Goal: Task Accomplishment & Management: Use online tool/utility

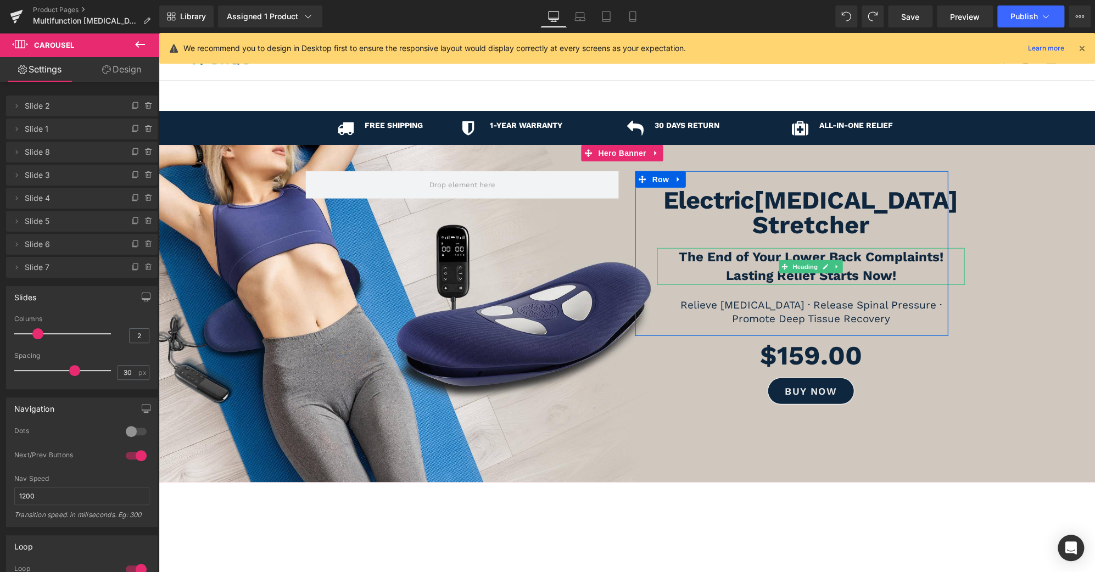
click at [878, 249] on b "The End of Your Lower Back Complaints!" at bounding box center [810, 256] width 265 height 15
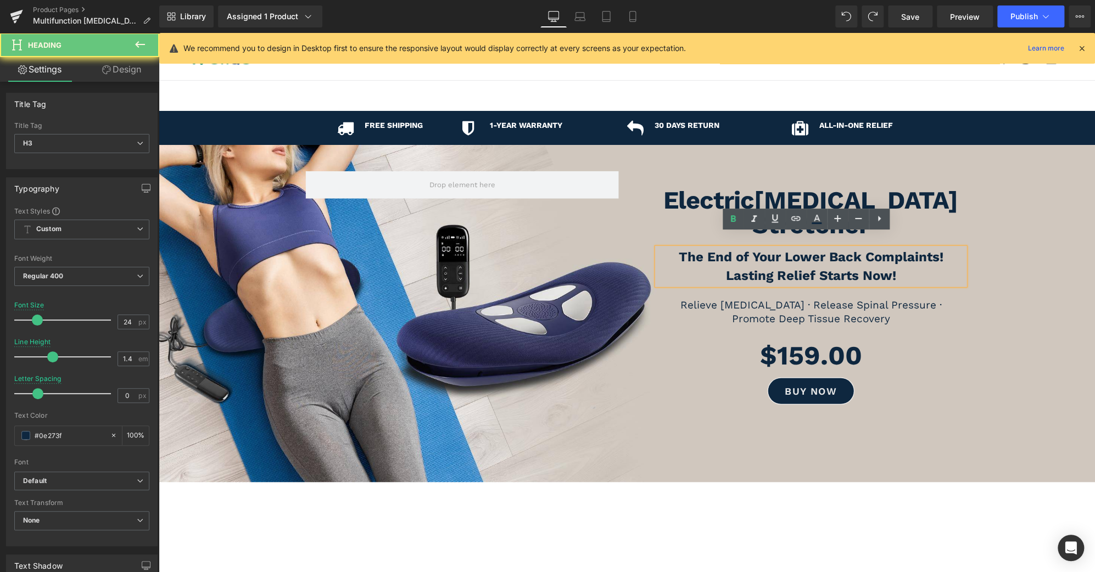
click at [878, 249] on b "The End of Your Lower Back Complaints!" at bounding box center [810, 256] width 265 height 15
click at [913, 267] on h3 "Lasting Relief Starts Now!" at bounding box center [810, 276] width 307 height 19
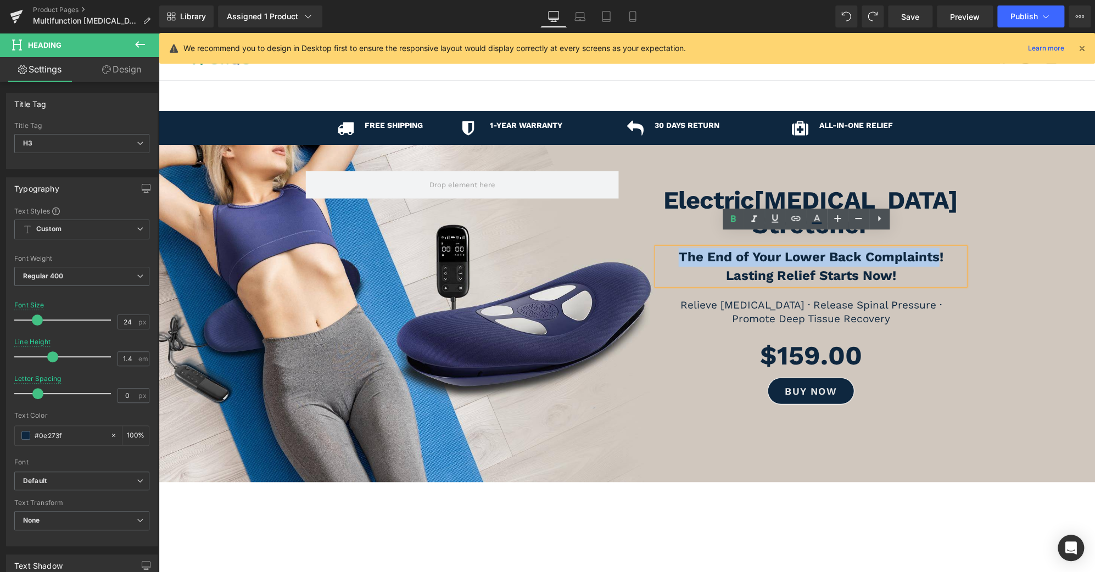
drag, startPoint x: 932, startPoint y: 244, endPoint x: 661, endPoint y: 236, distance: 271.3
click at [661, 248] on h3 "The End of Your Lower Back Complaints!" at bounding box center [810, 257] width 307 height 19
paste div
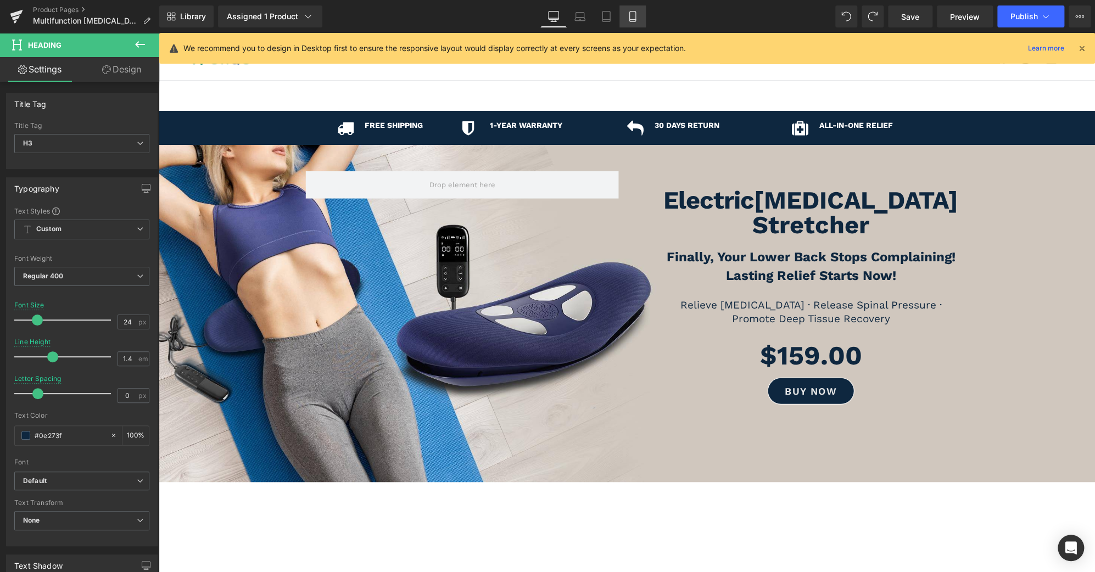
click at [623, 14] on link "Mobile" at bounding box center [632, 16] width 26 height 22
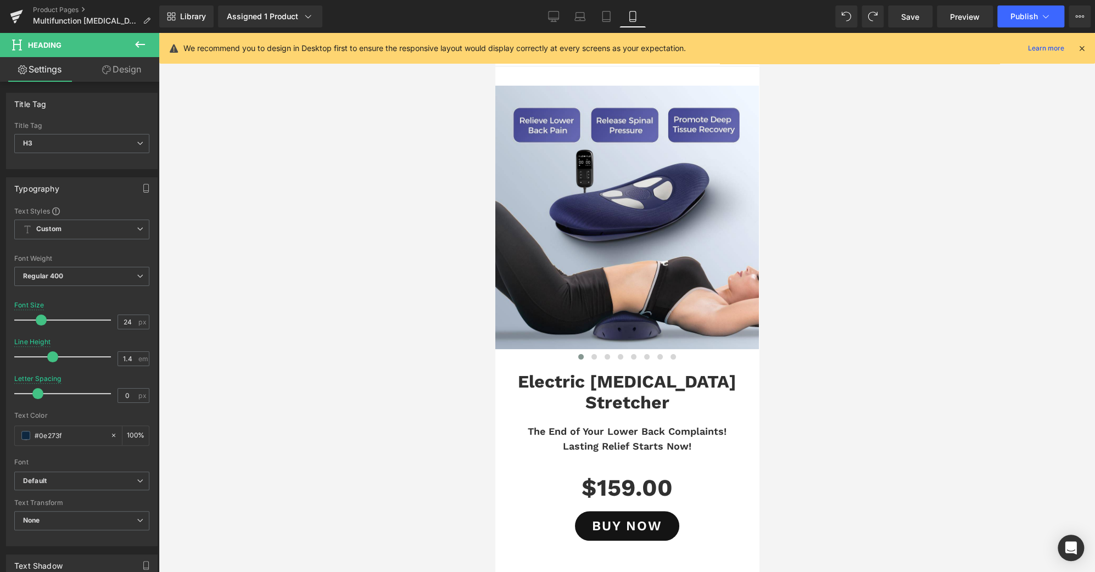
type input "28"
type input "100"
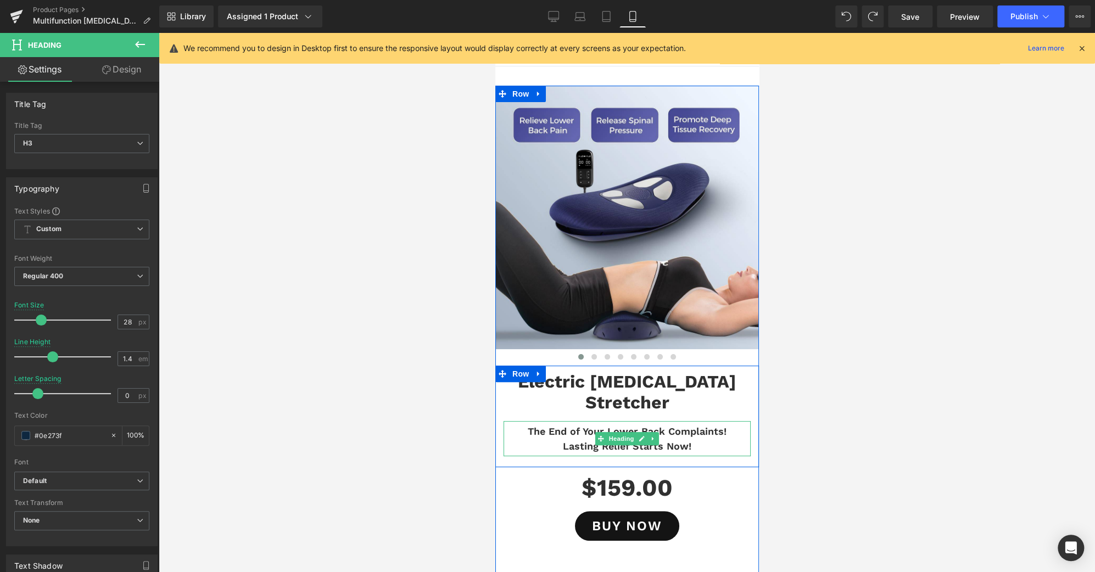
click at [700, 424] on h3 "The End of Your Lower Back Complaints!" at bounding box center [626, 431] width 247 height 15
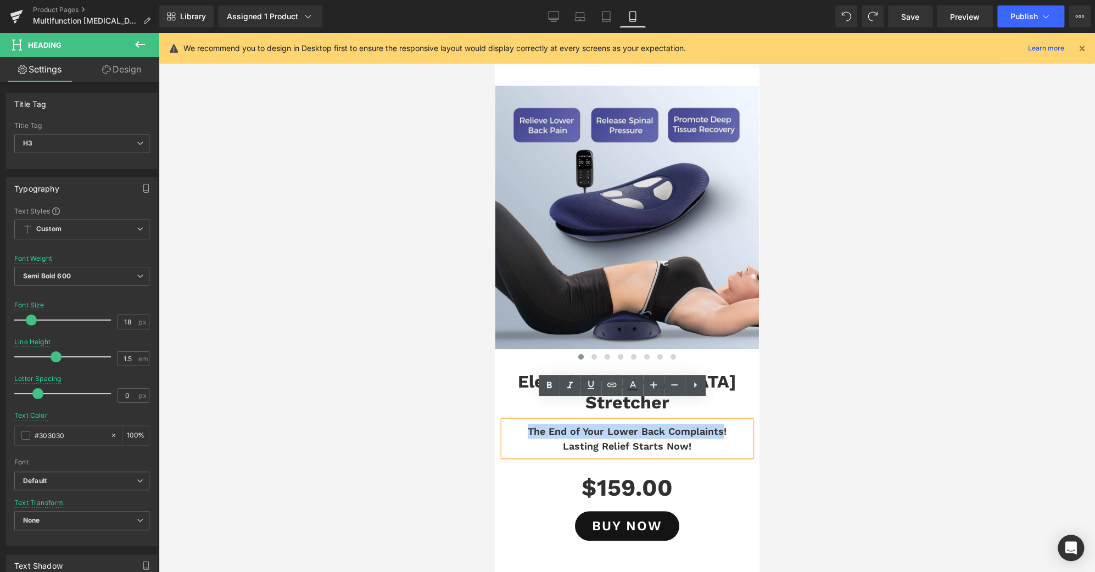
drag, startPoint x: 715, startPoint y: 411, endPoint x: 524, endPoint y: 413, distance: 191.0
click at [524, 424] on h3 "The End of Your Lower Back Complaints!" at bounding box center [626, 431] width 247 height 15
paste div
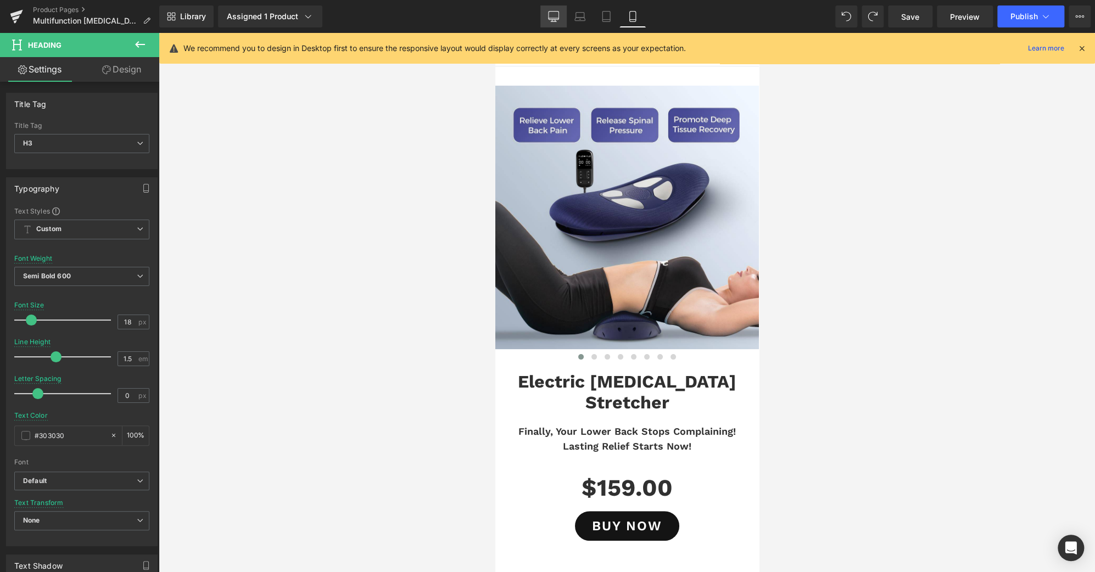
drag, startPoint x: 547, startPoint y: 13, endPoint x: 899, endPoint y: 212, distance: 404.4
click at [547, 13] on link "Desktop" at bounding box center [553, 16] width 26 height 22
type input "31"
type input "#3d4246"
type input "100"
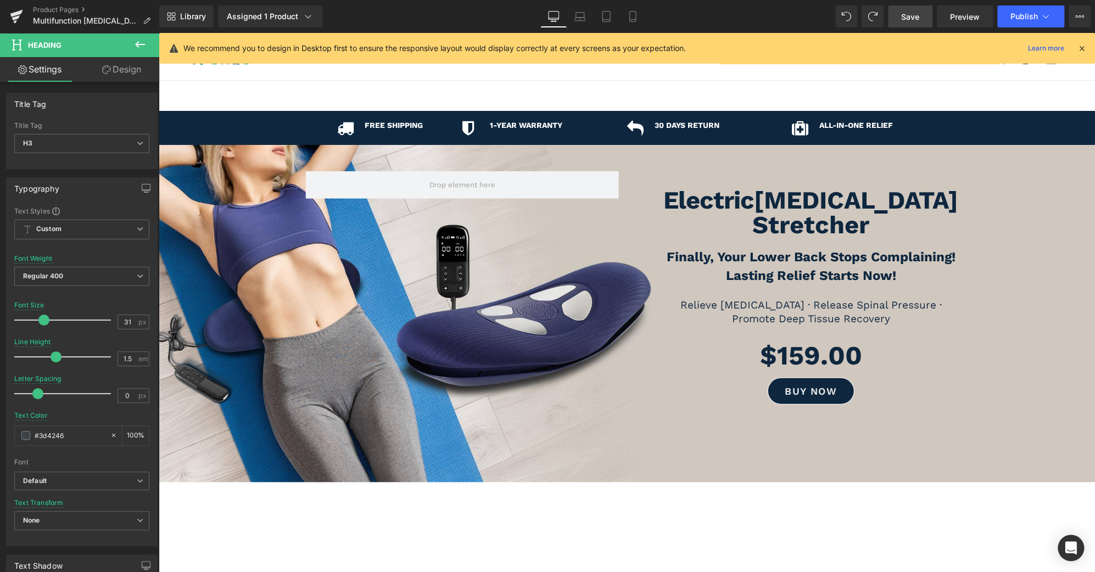
click at [918, 19] on span "Save" at bounding box center [910, 17] width 18 height 12
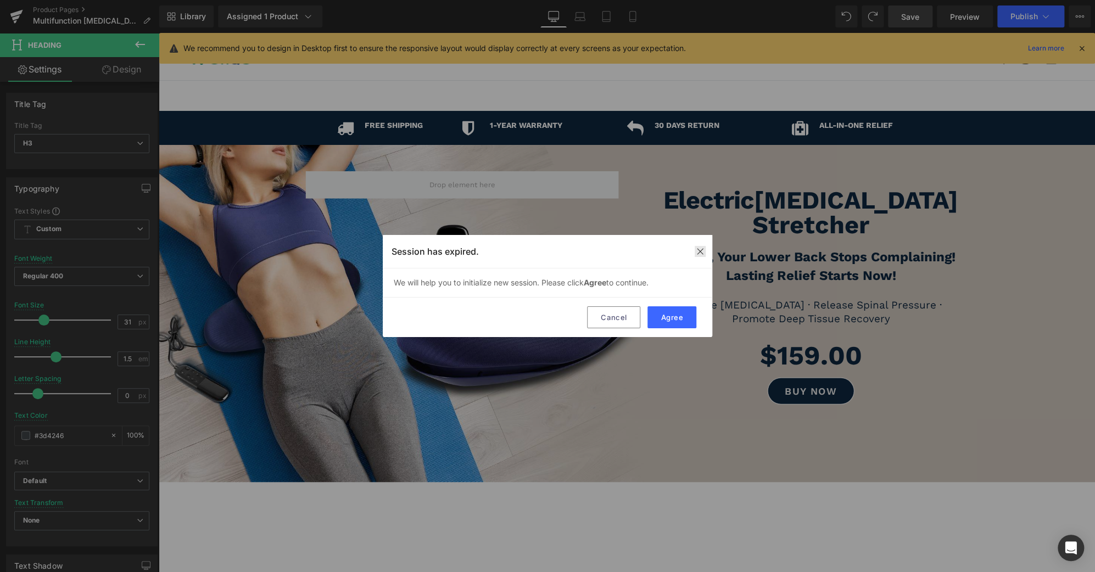
click at [0, 0] on img at bounding box center [0, 0] width 0 height 0
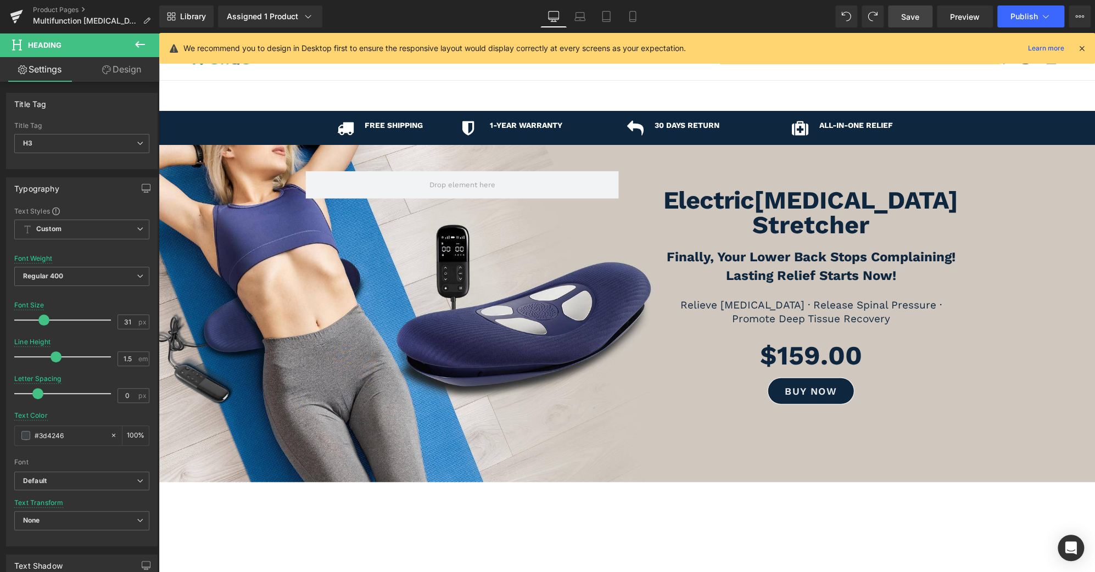
click at [908, 25] on link "Save" at bounding box center [910, 16] width 44 height 22
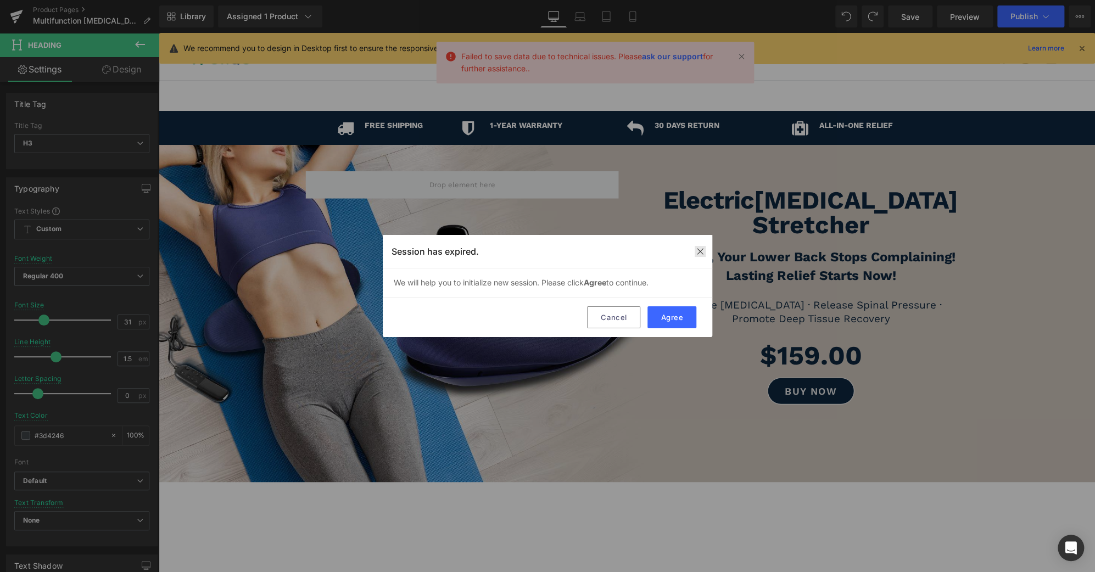
click at [697, 255] on img at bounding box center [700, 251] width 9 height 9
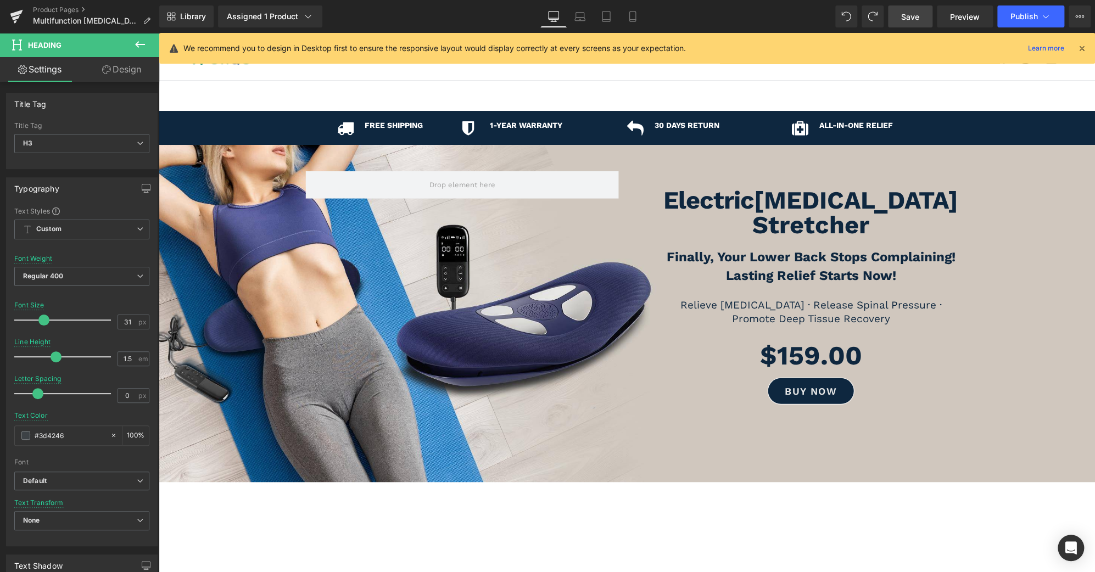
click at [915, 18] on span "Save" at bounding box center [910, 17] width 18 height 12
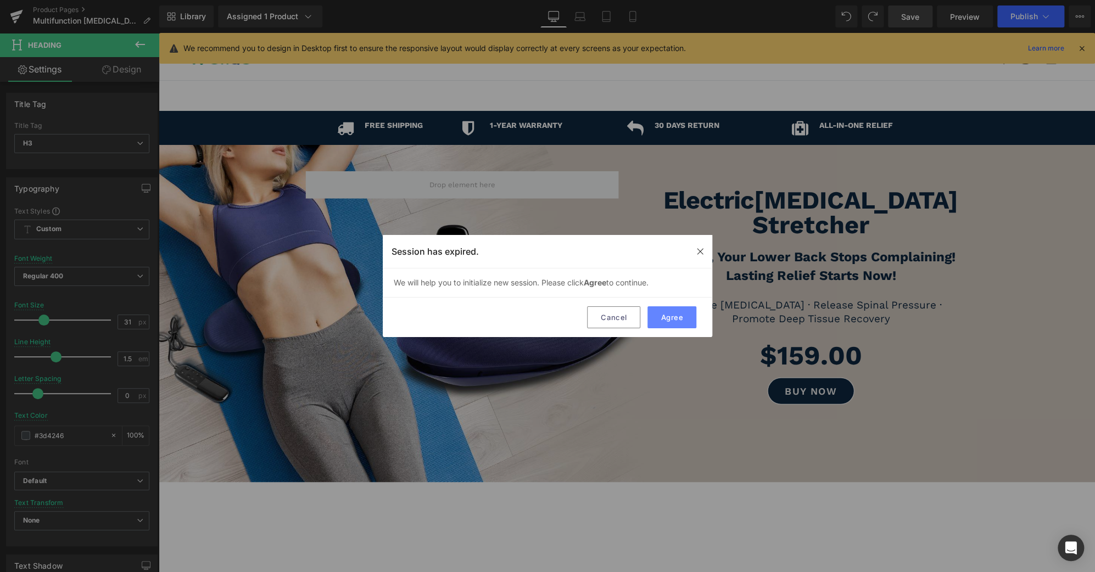
click at [674, 321] on button "Agree" at bounding box center [671, 317] width 49 height 22
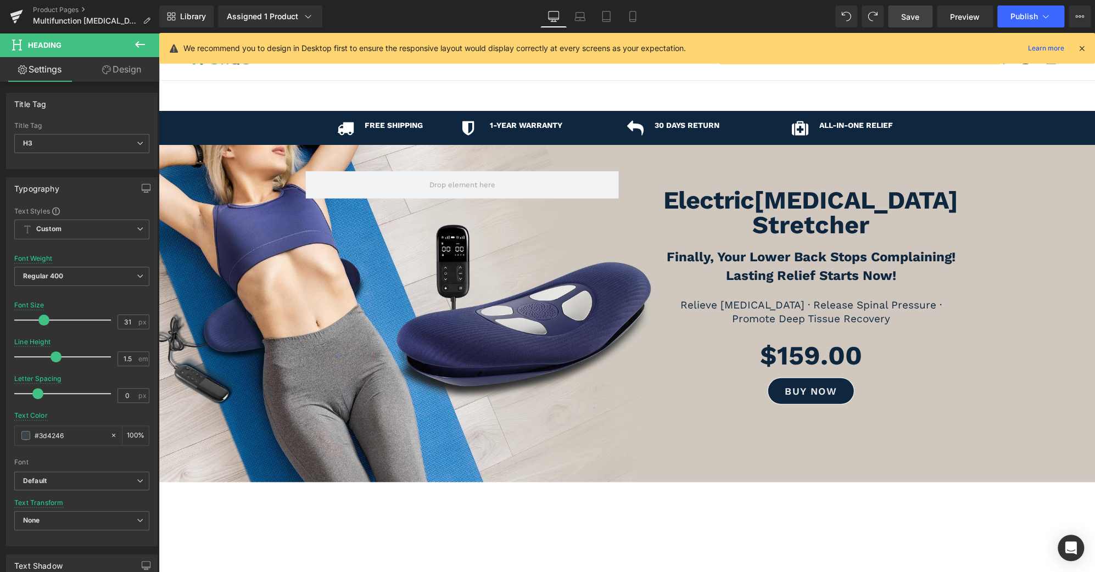
click at [905, 16] on span "Save" at bounding box center [910, 17] width 18 height 12
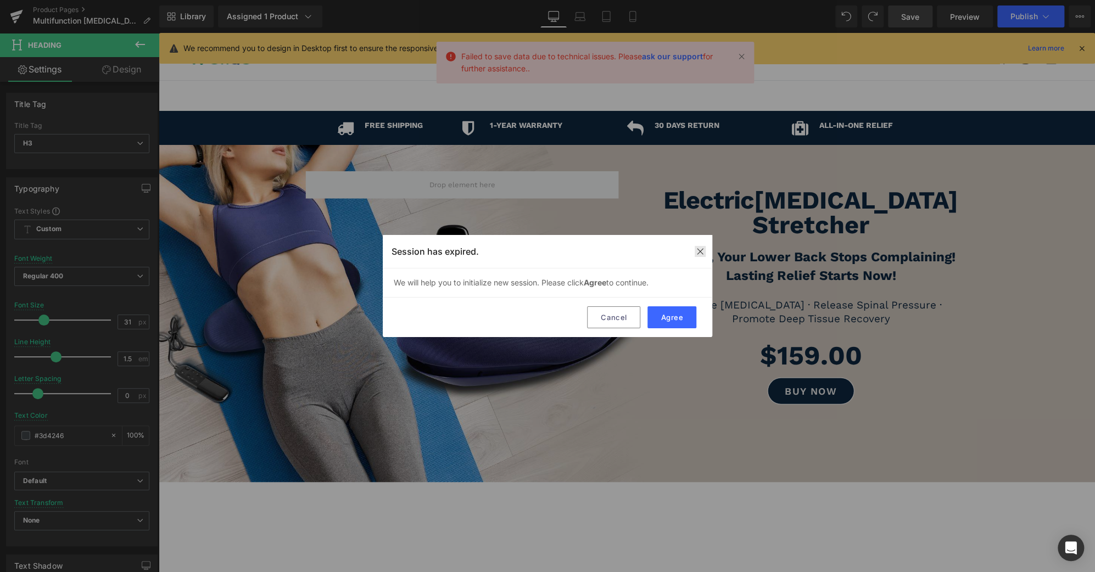
click at [0, 0] on img at bounding box center [0, 0] width 0 height 0
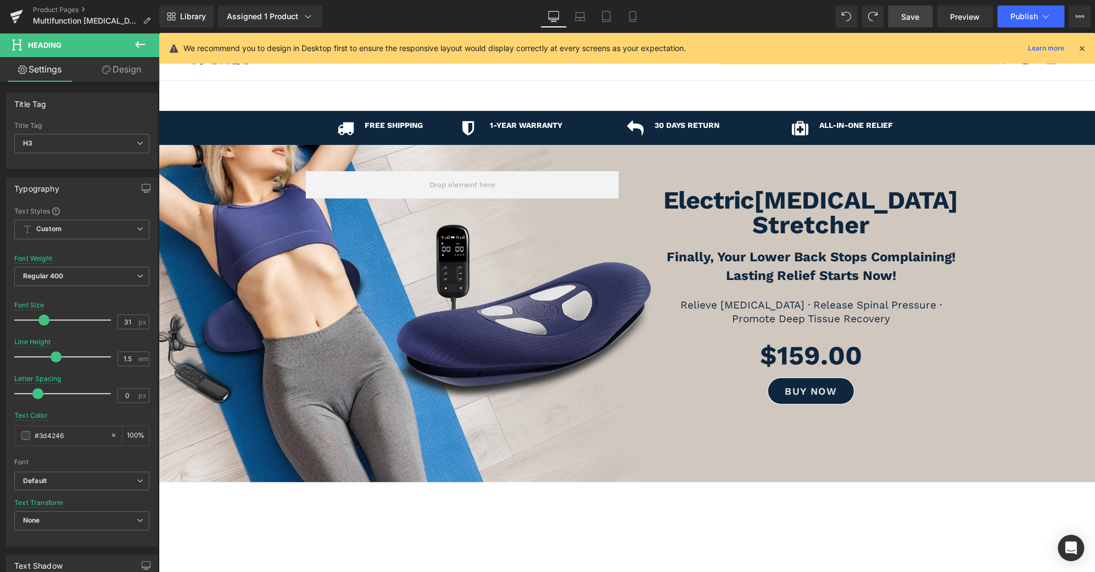
click at [905, 18] on span "Save" at bounding box center [910, 17] width 18 height 12
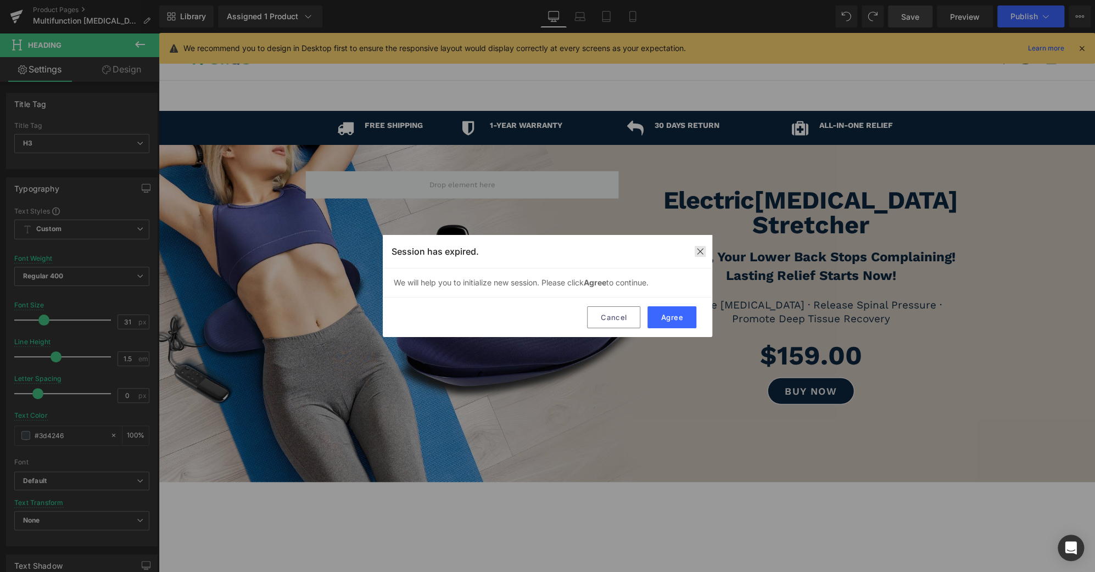
click at [0, 0] on img at bounding box center [0, 0] width 0 height 0
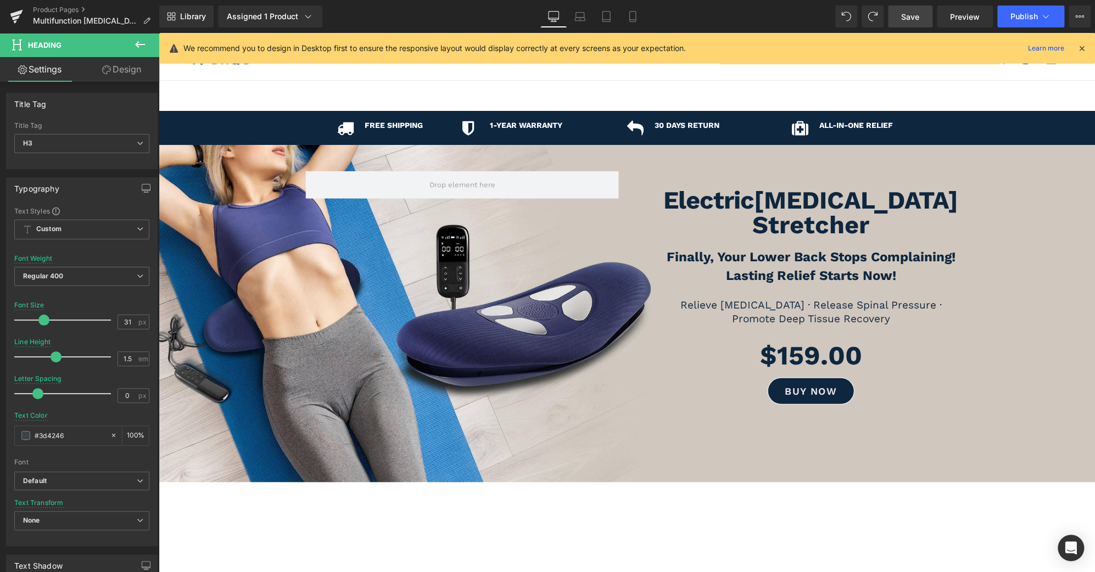
click at [907, 23] on link "Save" at bounding box center [910, 16] width 44 height 22
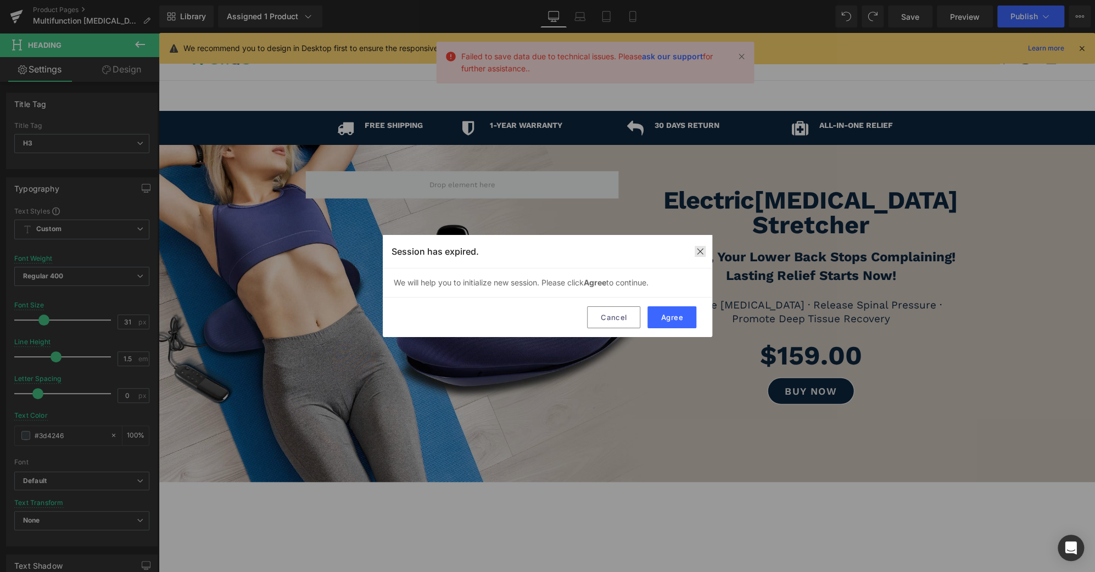
click at [0, 0] on img at bounding box center [0, 0] width 0 height 0
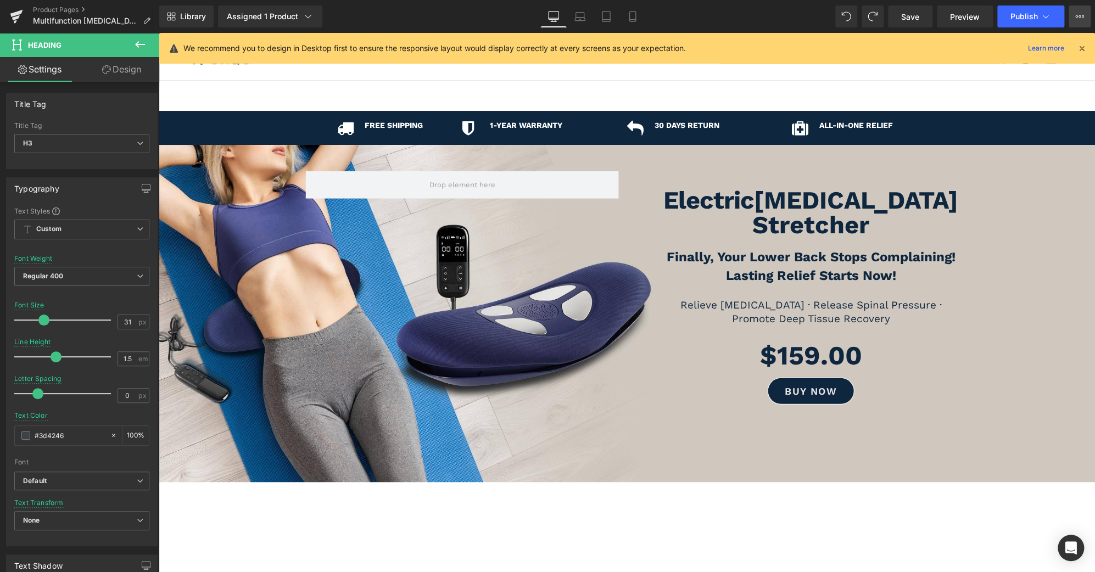
click at [1080, 10] on button "View Live Page View with current Template Save Template to Library Schedule Pub…" at bounding box center [1079, 16] width 22 height 22
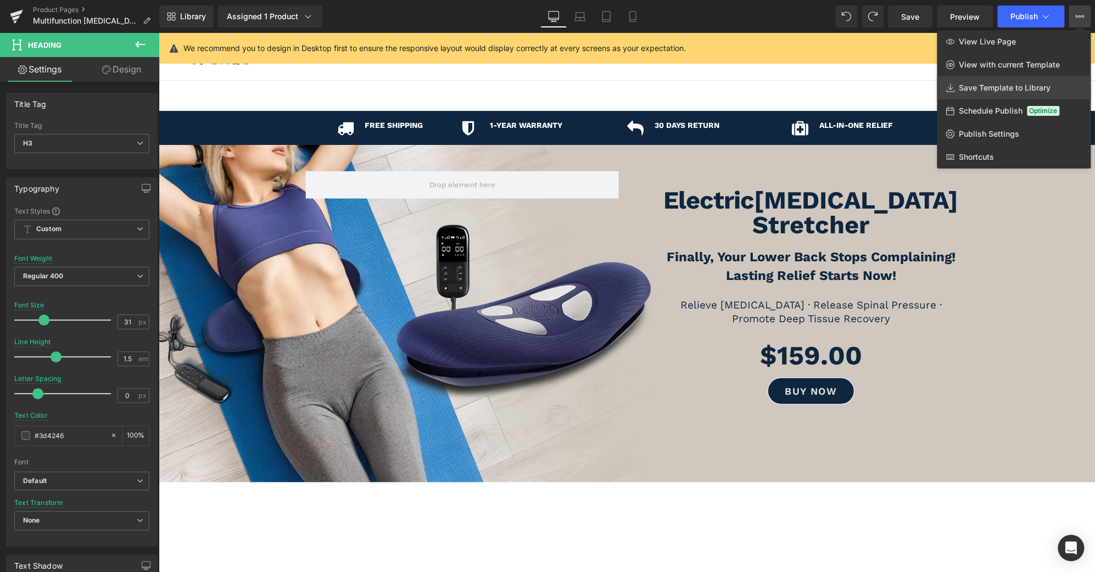
click at [1020, 97] on link "Save Template to Library" at bounding box center [1014, 87] width 154 height 23
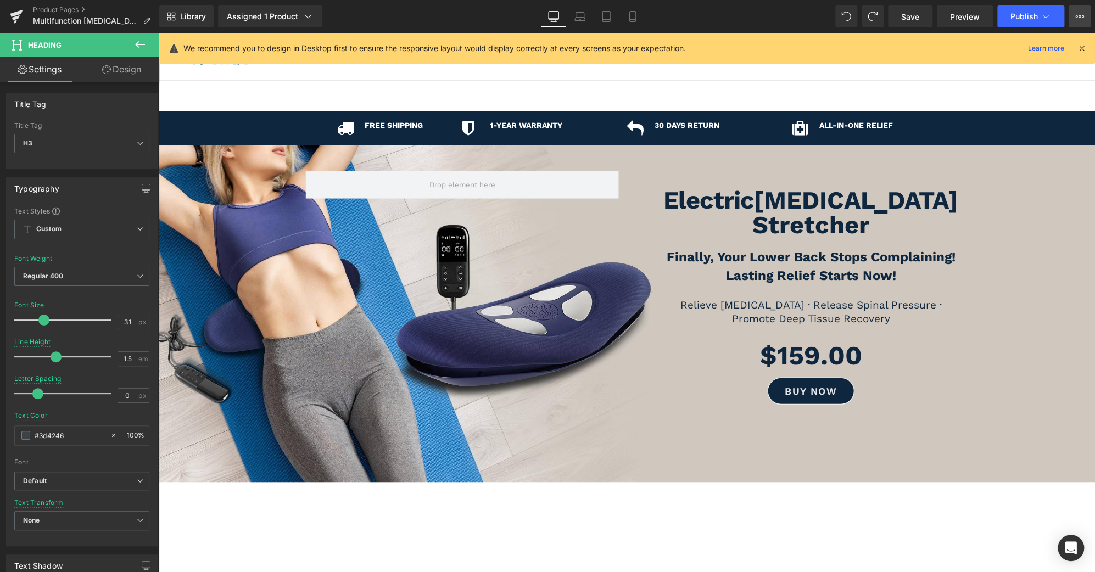
click at [1069, 19] on button "View Live Page View with current Template Save Template to Library Schedule Pub…" at bounding box center [1079, 16] width 22 height 22
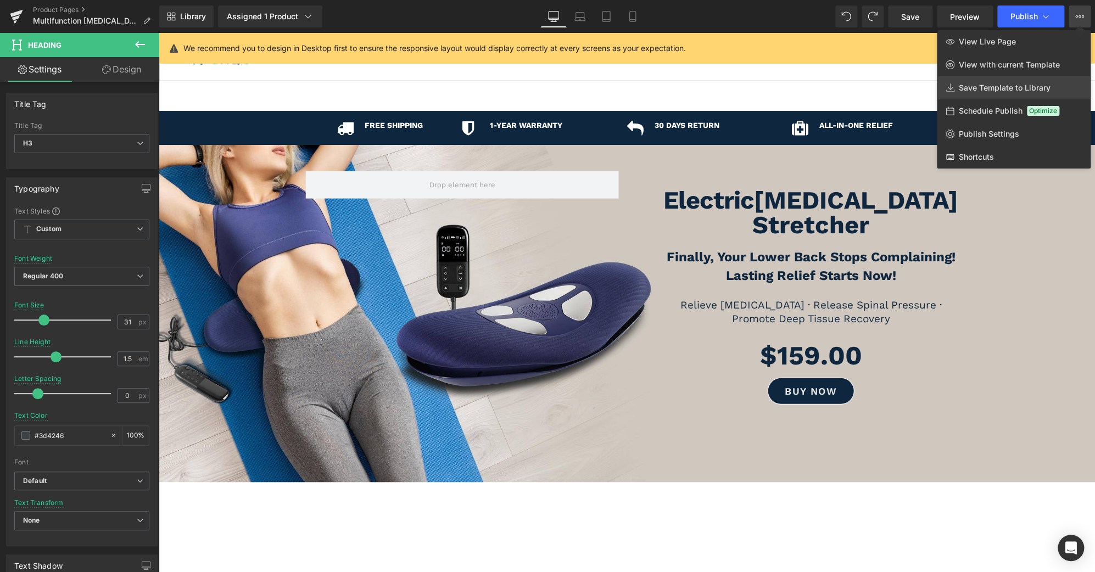
click at [1016, 87] on span "Save Template to Library" at bounding box center [1004, 88] width 92 height 10
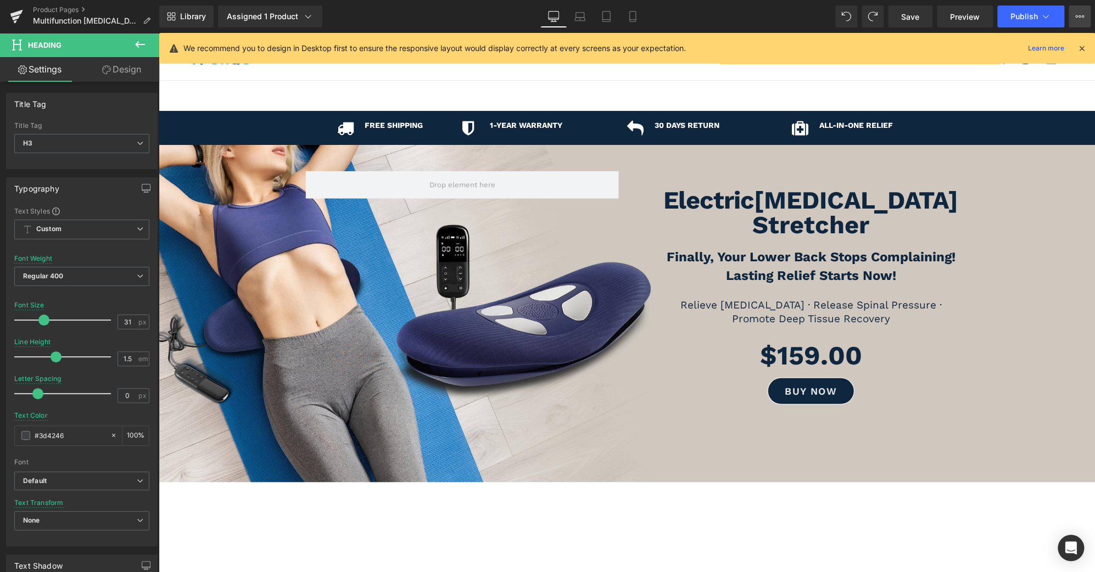
click at [1085, 16] on button "View Live Page View with current Template Save Template to Library Schedule Pub…" at bounding box center [1079, 16] width 22 height 22
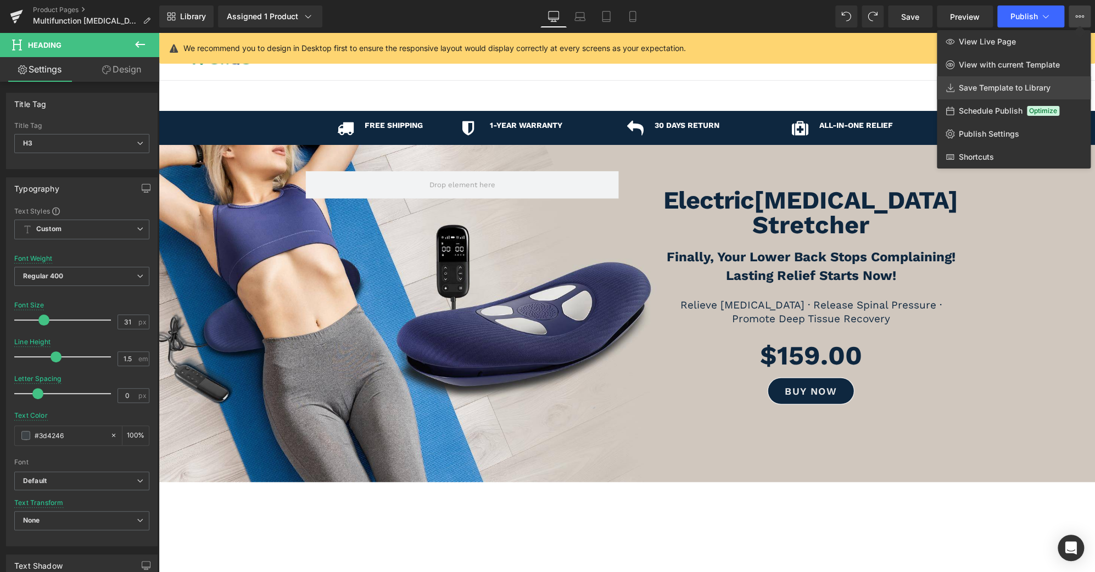
click at [1007, 91] on span "Save Template to Library" at bounding box center [1004, 88] width 92 height 10
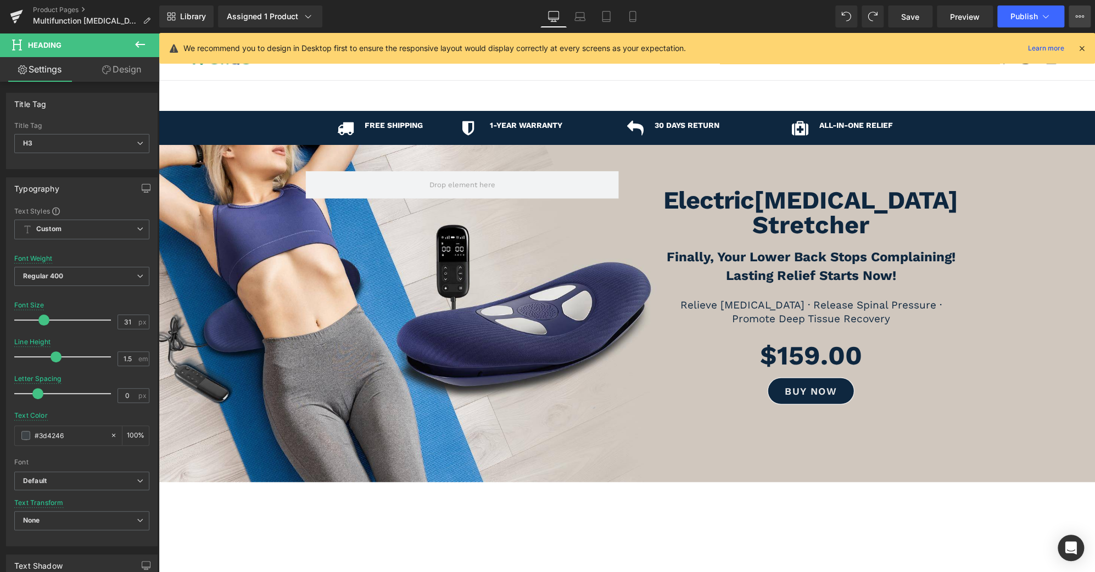
click at [1088, 20] on button "View Live Page View with current Template Save Template to Library Schedule Pub…" at bounding box center [1079, 16] width 22 height 22
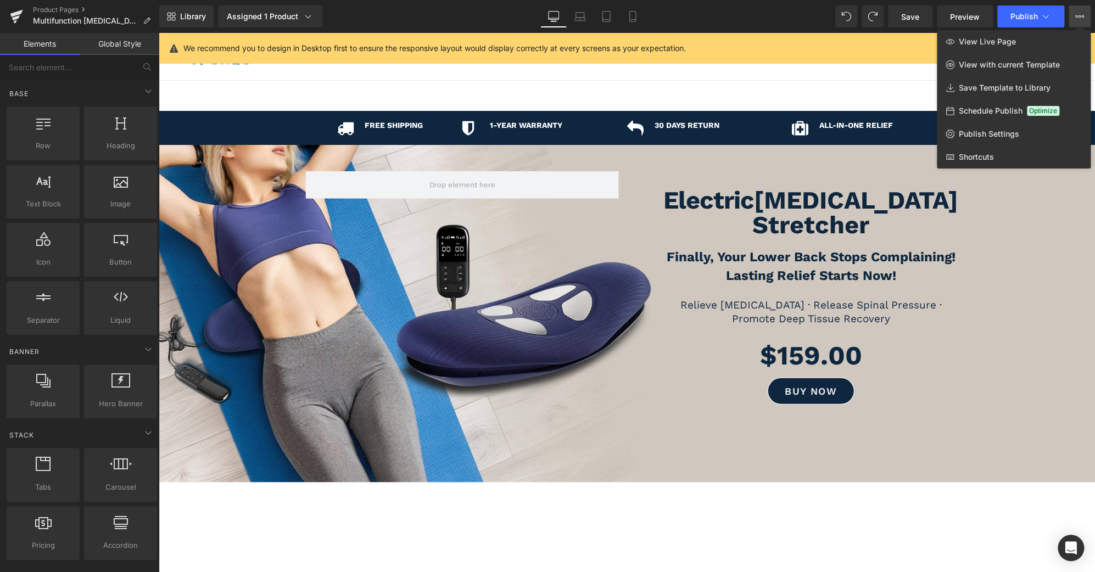
click at [0, 0] on div at bounding box center [0, 0] width 0 height 0
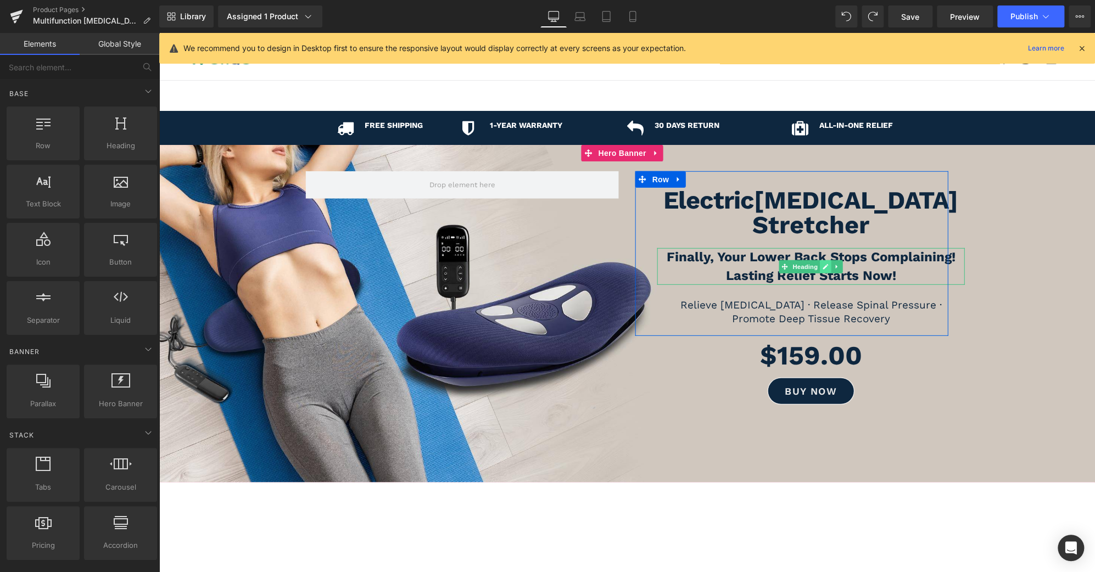
click at [822, 263] on icon at bounding box center [825, 266] width 6 height 7
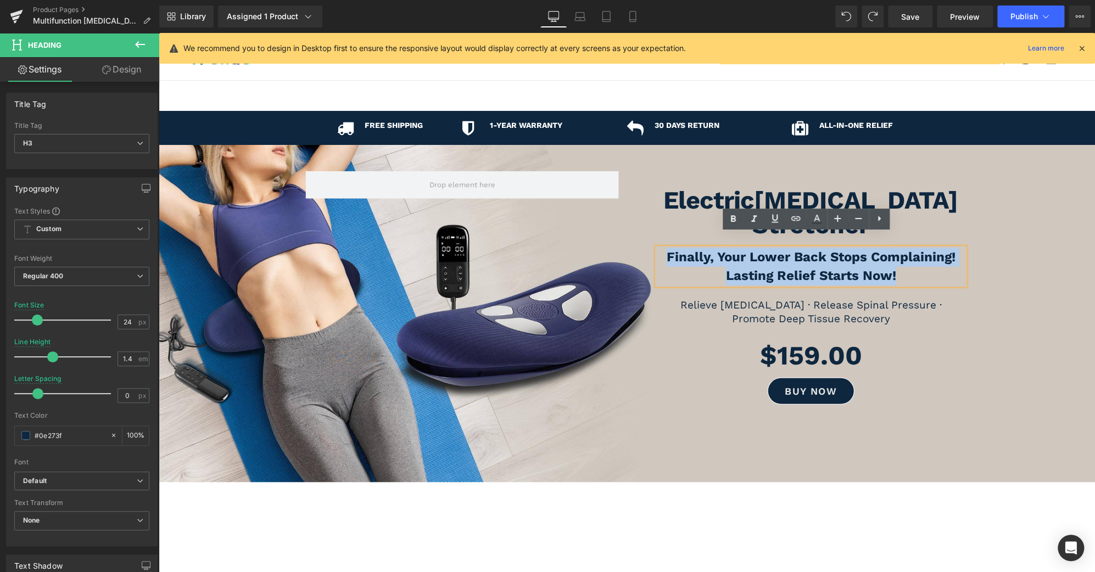
drag, startPoint x: 906, startPoint y: 262, endPoint x: 545, endPoint y: 215, distance: 363.7
click at [545, 215] on div "Electric [MEDICAL_DATA] Stretcher Heading Finally, Your Lower Back Stops Compla…" at bounding box center [627, 294] width 659 height 246
copy div "Finally, Your Lower Back Stops Complaining! Lasting Relief Starts Now!"
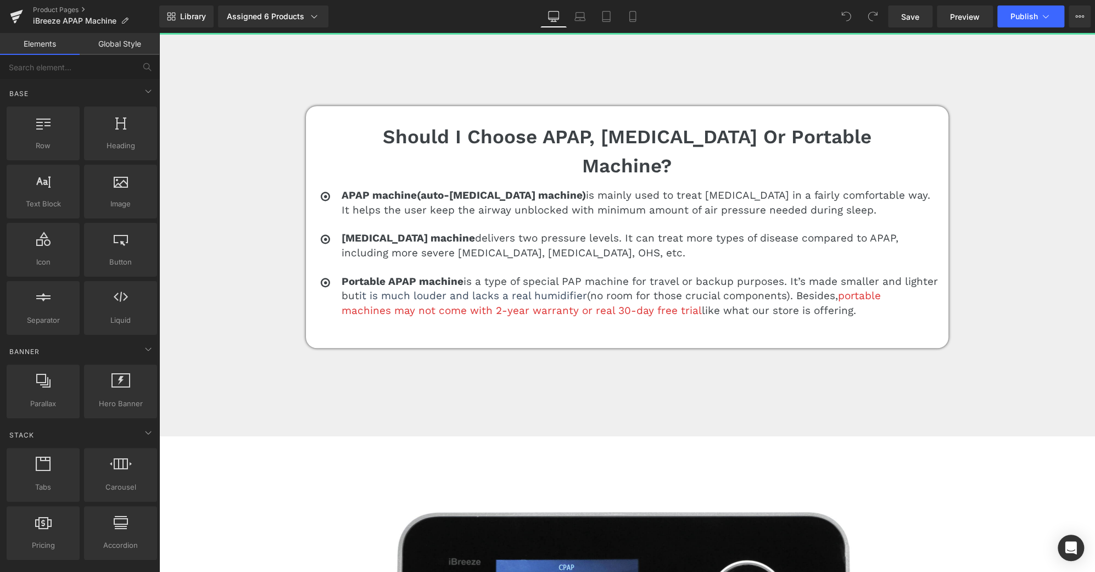
scroll to position [3152, 0]
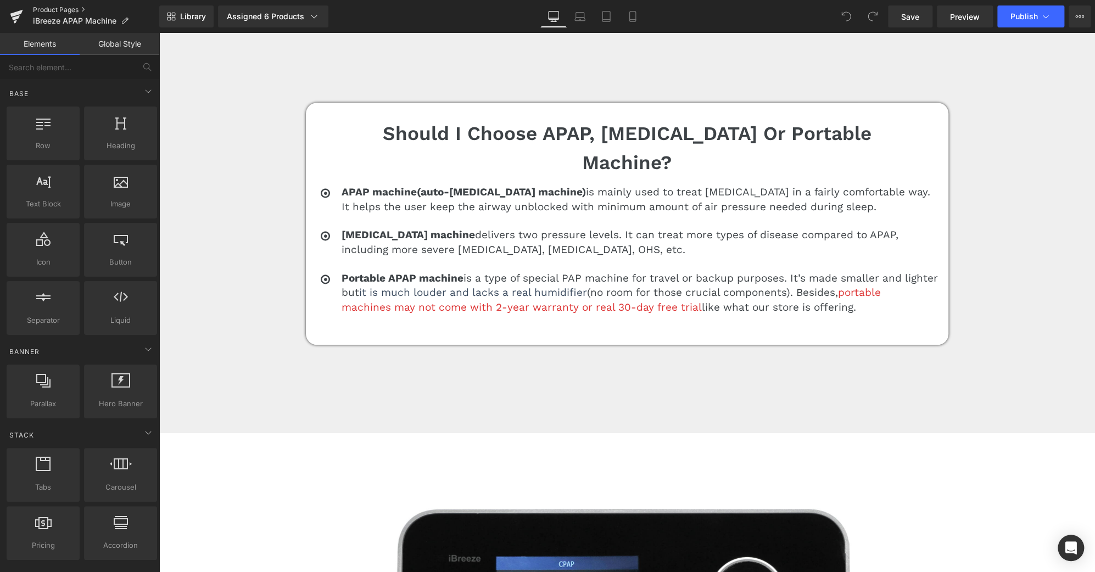
click at [77, 9] on link "Product Pages" at bounding box center [96, 9] width 126 height 9
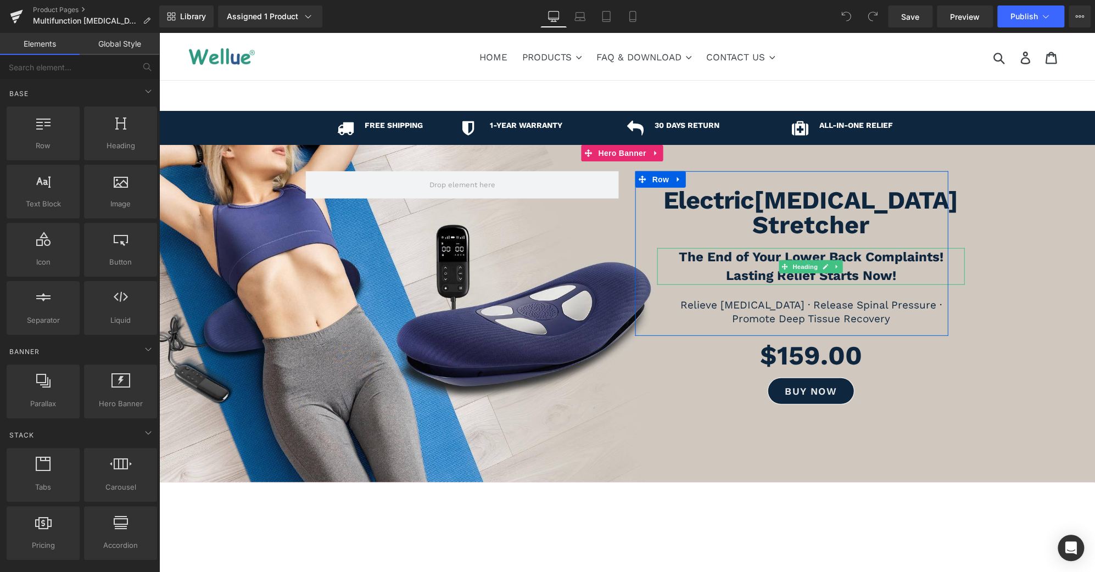
click at [930, 249] on b "The End of Your Lower Back Complaints!" at bounding box center [810, 256] width 265 height 15
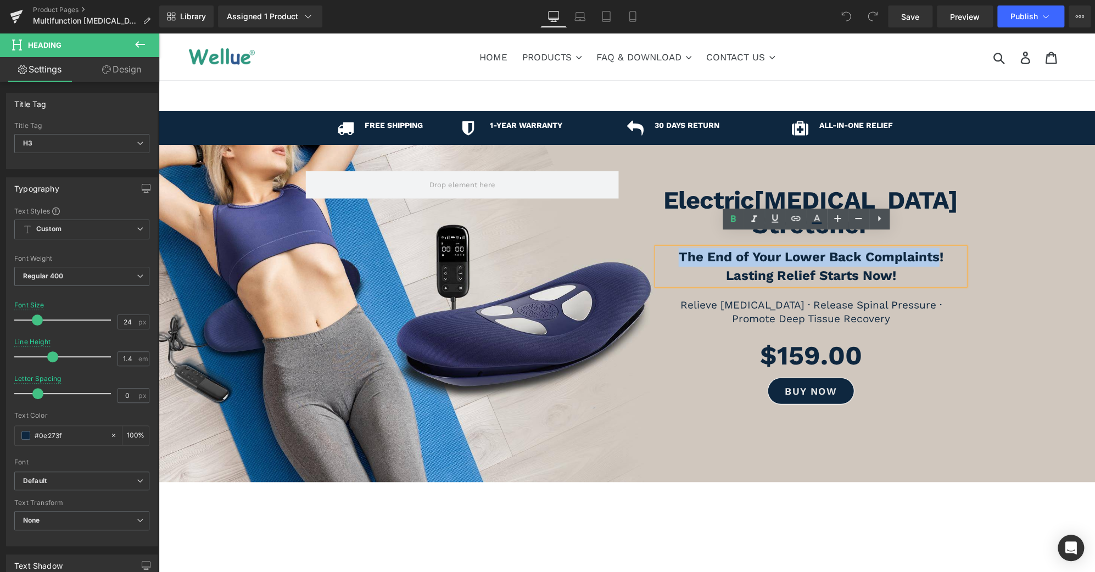
drag, startPoint x: 932, startPoint y: 244, endPoint x: 671, endPoint y: 235, distance: 261.4
click at [671, 248] on h3 "The End of Your Lower Back Complaints!" at bounding box center [810, 257] width 307 height 19
paste div
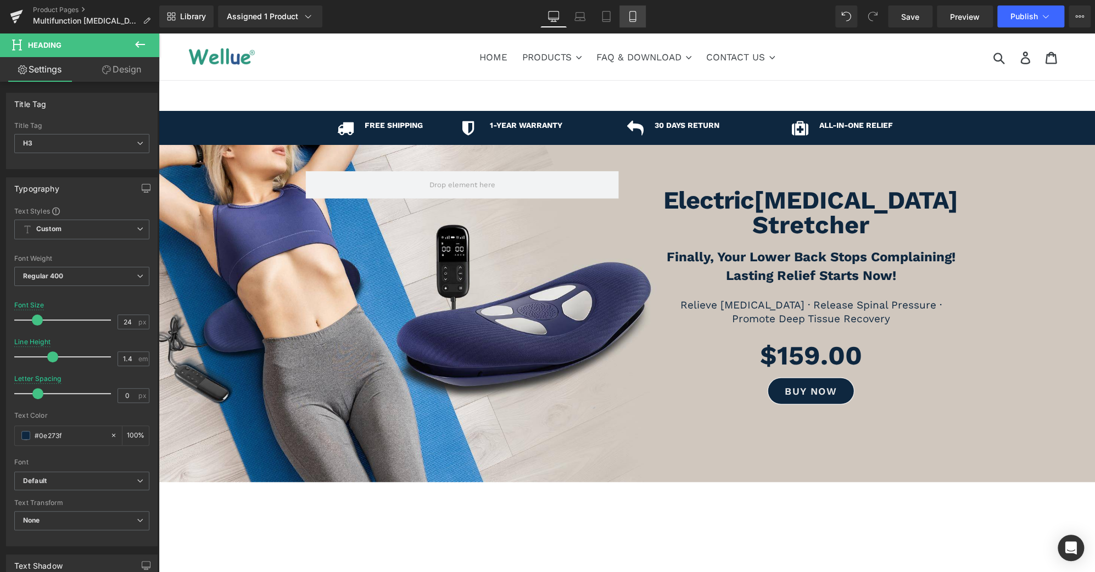
click at [635, 13] on icon at bounding box center [632, 17] width 6 height 10
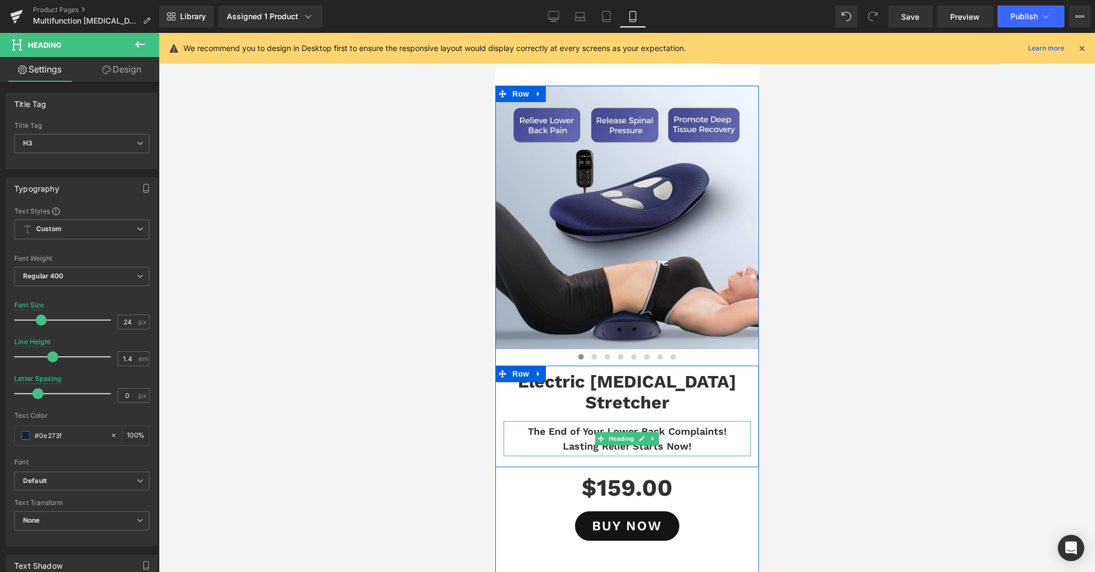
click at [714, 424] on h3 "The End of Your Lower Back Complaints!" at bounding box center [626, 431] width 247 height 15
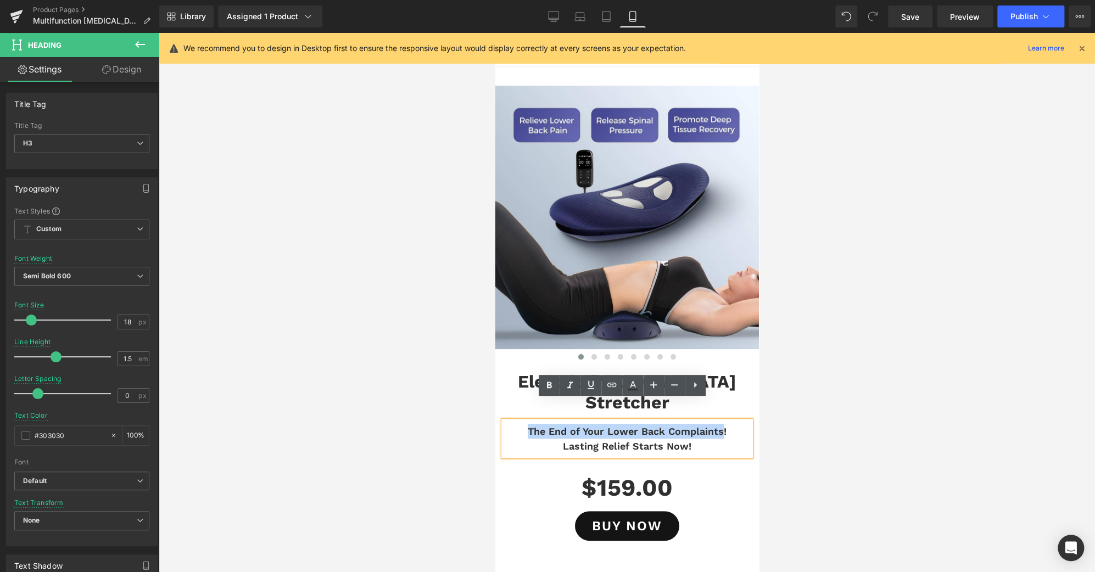
drag, startPoint x: 715, startPoint y: 413, endPoint x: 504, endPoint y: 410, distance: 210.3
click at [504, 424] on h3 "The End of Your Lower Back Complaints!" at bounding box center [626, 431] width 247 height 15
paste div
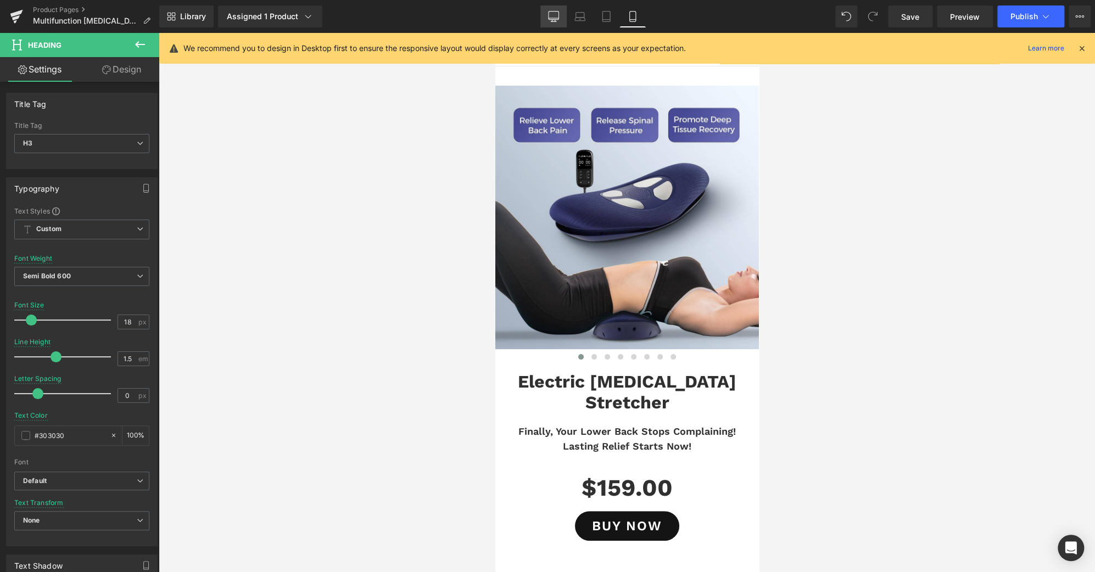
click at [562, 12] on link "Desktop" at bounding box center [553, 16] width 26 height 22
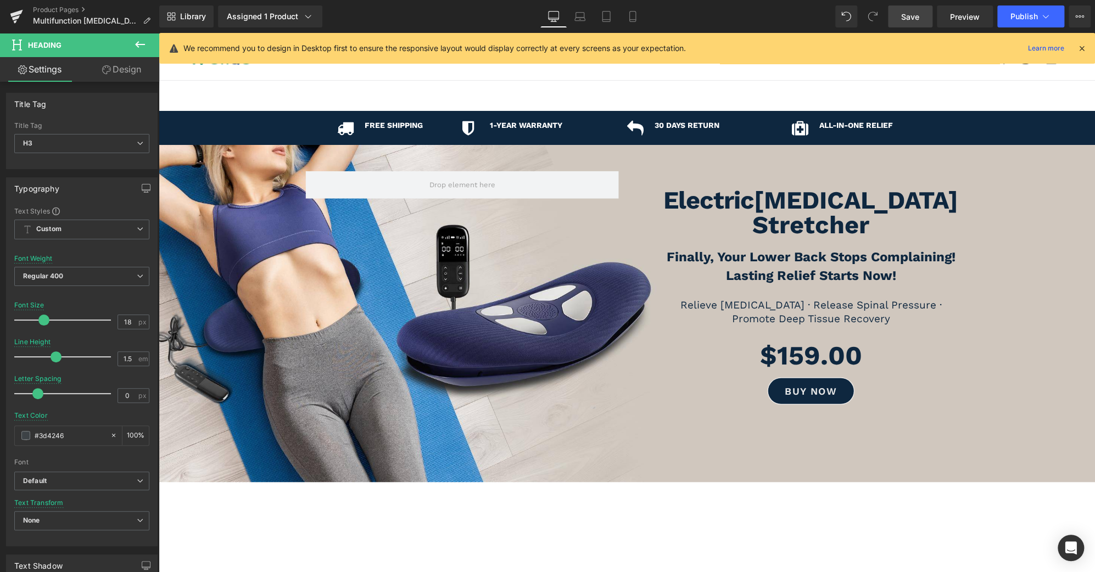
click at [913, 24] on link "Save" at bounding box center [910, 16] width 44 height 22
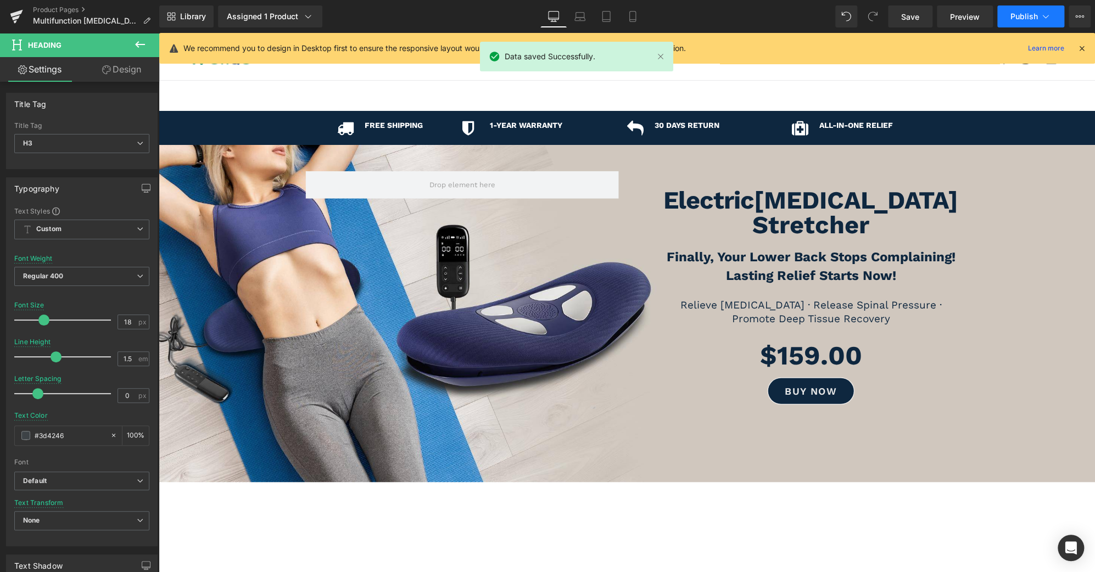
click at [1029, 18] on span "Publish" at bounding box center [1023, 16] width 27 height 9
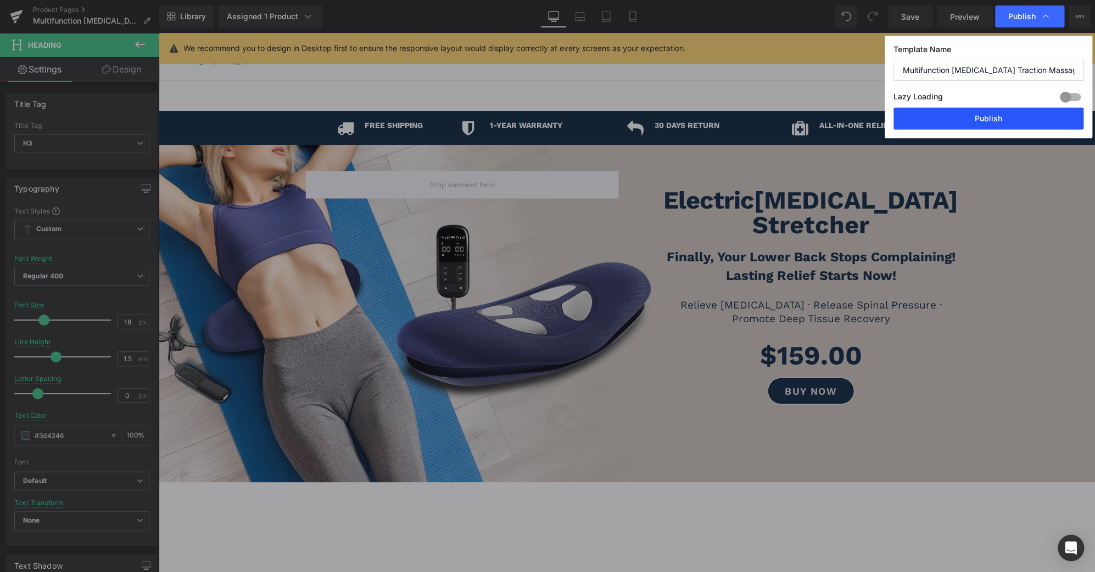
click at [1010, 115] on button "Publish" at bounding box center [988, 119] width 190 height 22
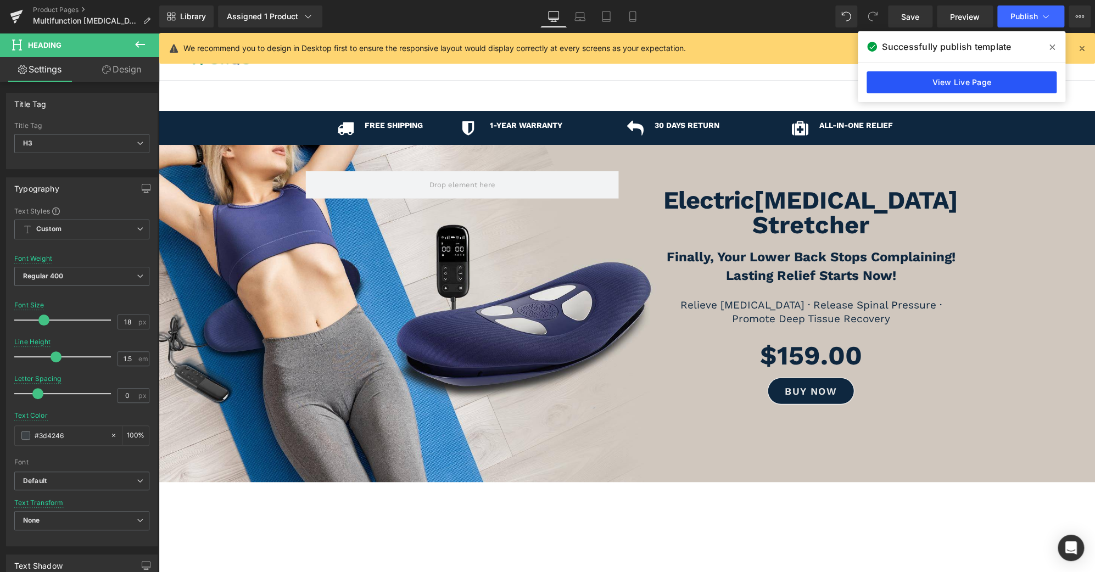
click at [977, 82] on link "View Live Page" at bounding box center [961, 82] width 190 height 22
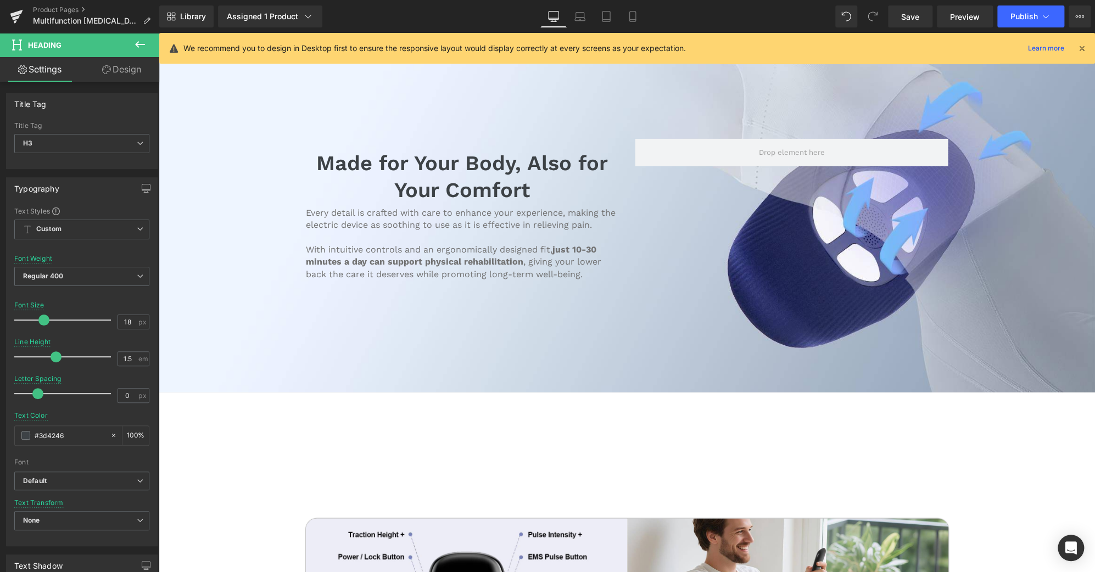
scroll to position [3305, 0]
